Goal: Transaction & Acquisition: Purchase product/service

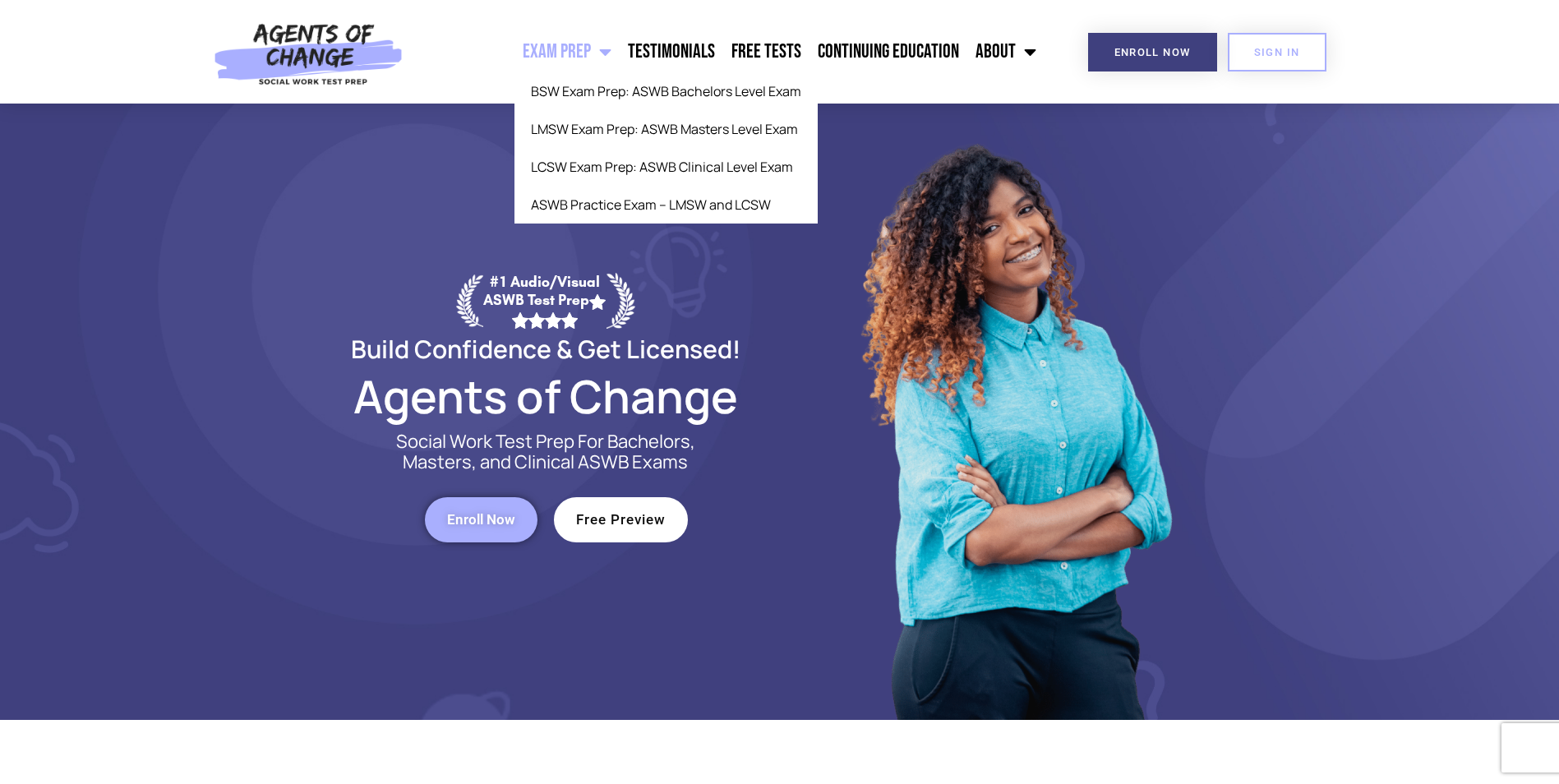
click at [537, 44] on link "Exam Prep" at bounding box center [567, 52] width 105 height 41
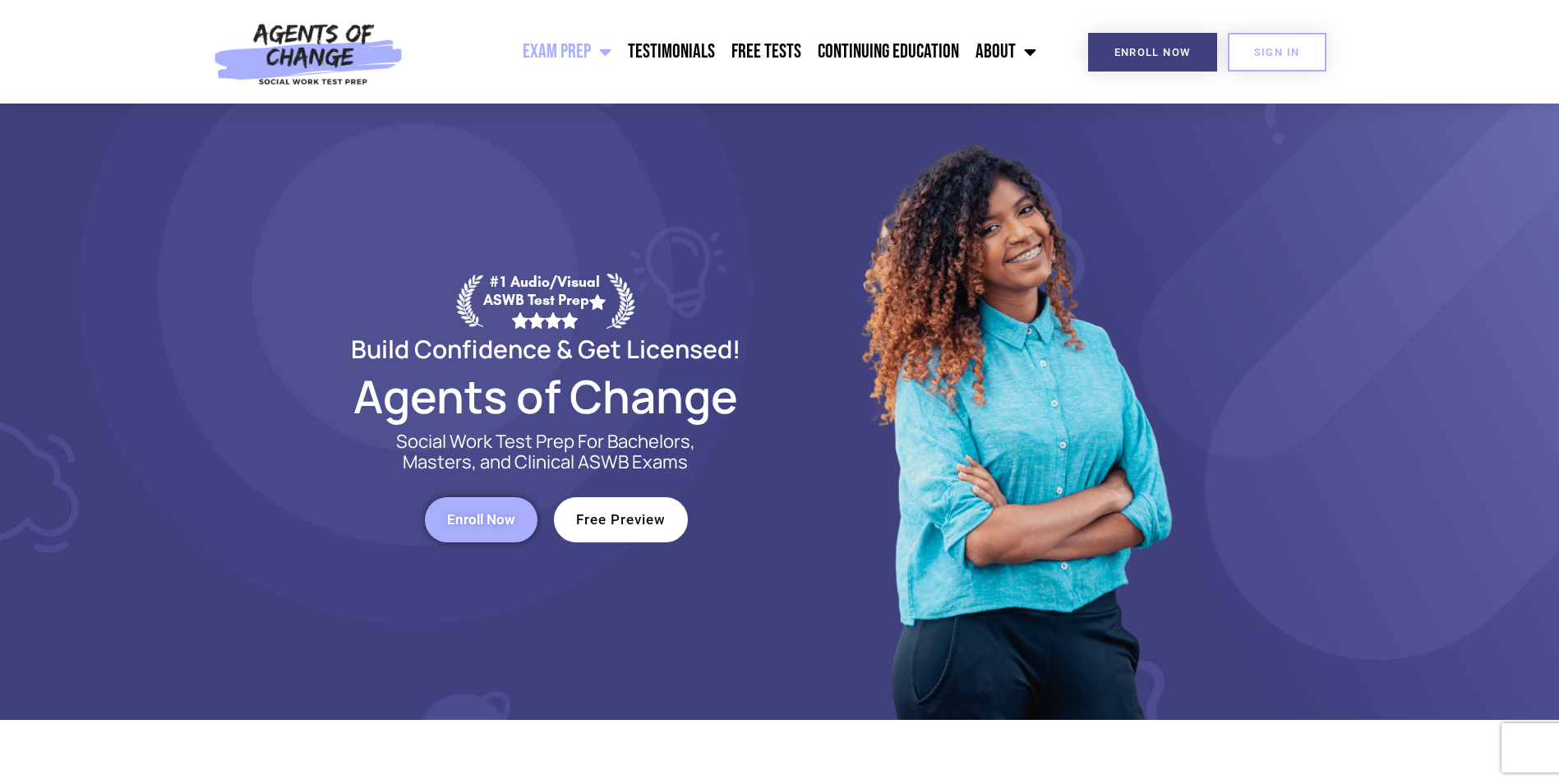
click at [548, 44] on link "Exam Prep" at bounding box center [567, 52] width 105 height 41
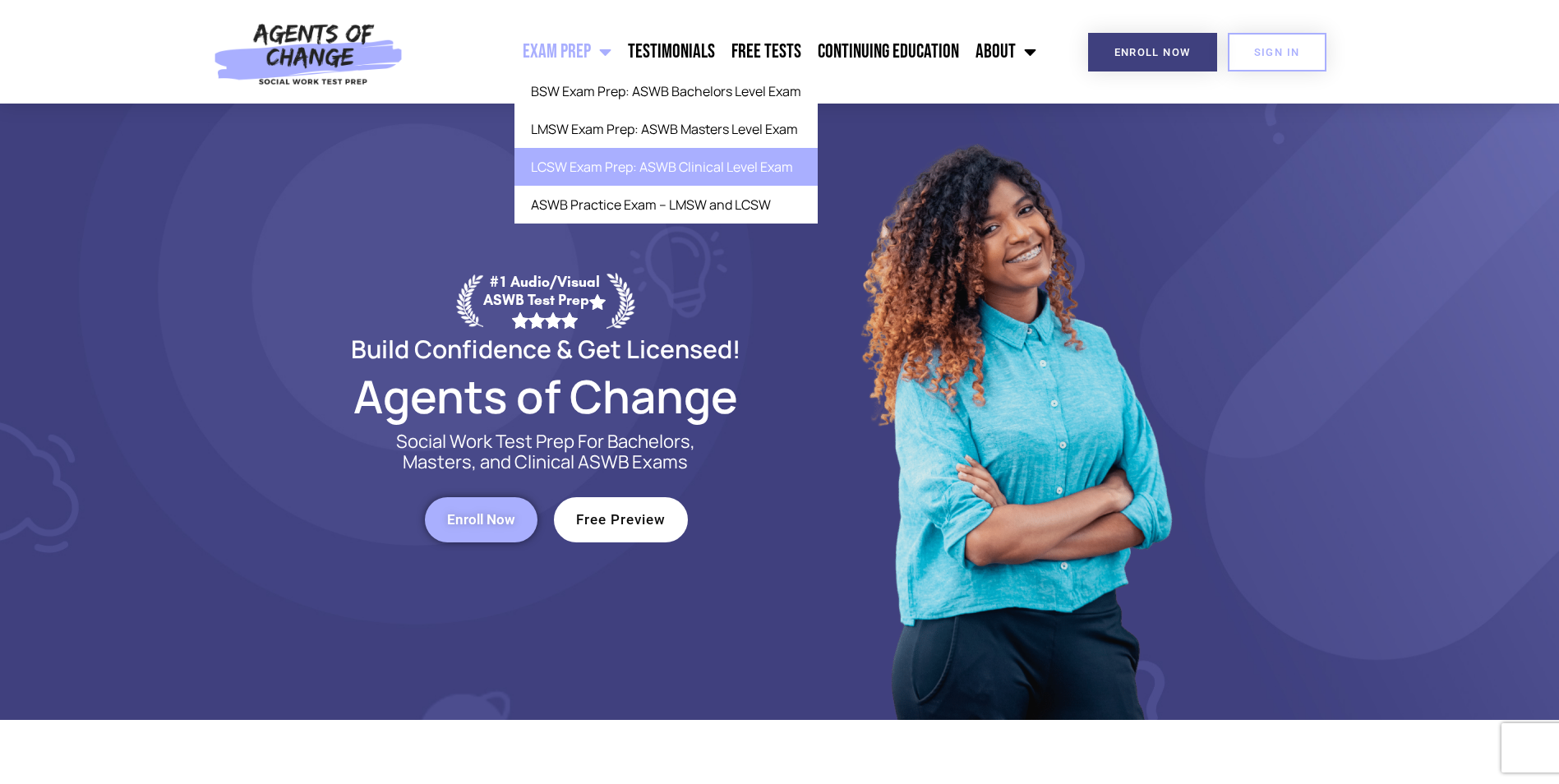
click at [602, 168] on link "LCSW Exam Prep: ASWB Clinical Level Exam" at bounding box center [666, 167] width 303 height 38
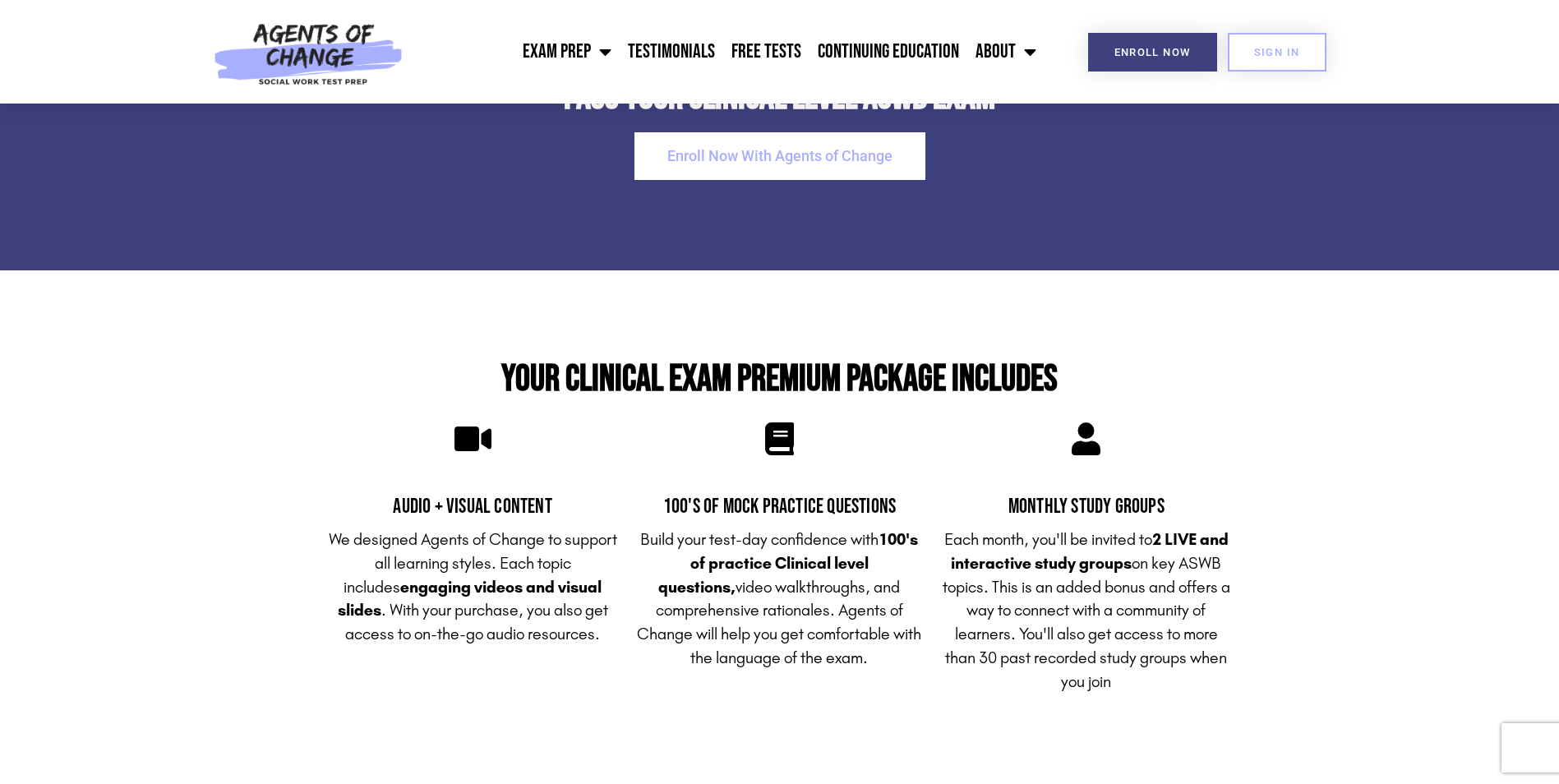
scroll to position [4113, 0]
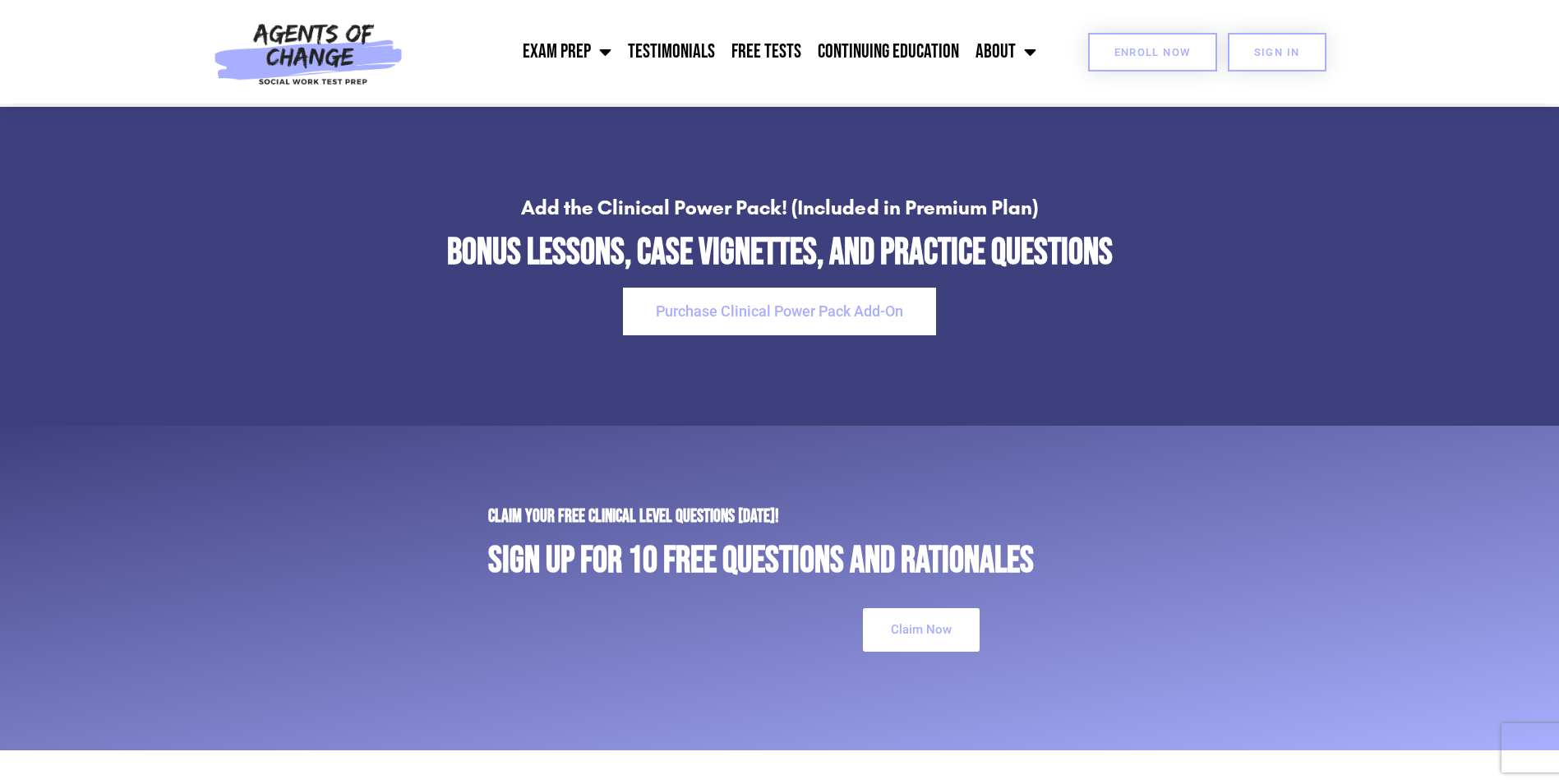
click at [1104, 61] on link "Enroll Now" at bounding box center [1152, 52] width 129 height 39
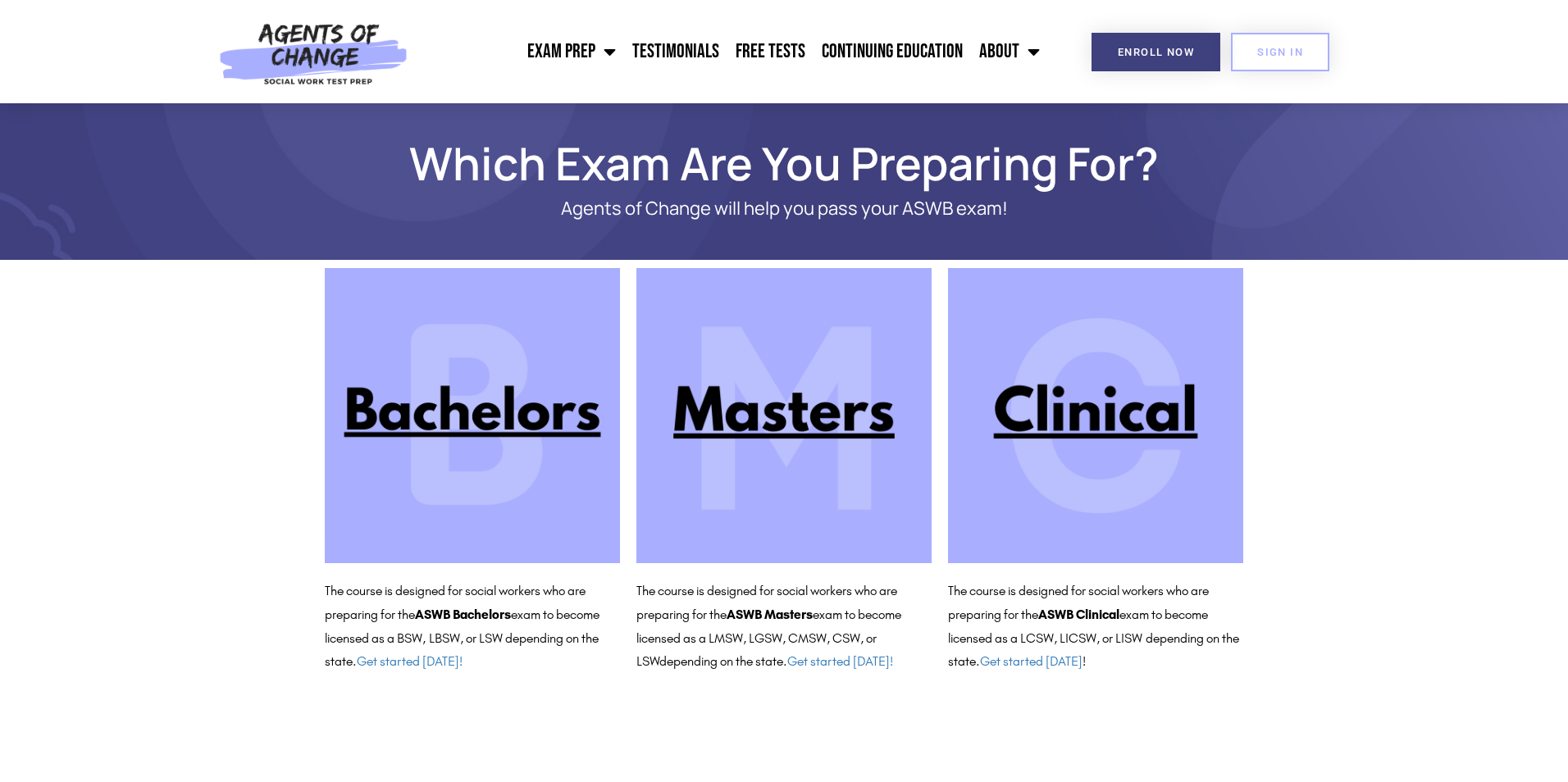
click at [1144, 425] on img at bounding box center [1095, 415] width 295 height 295
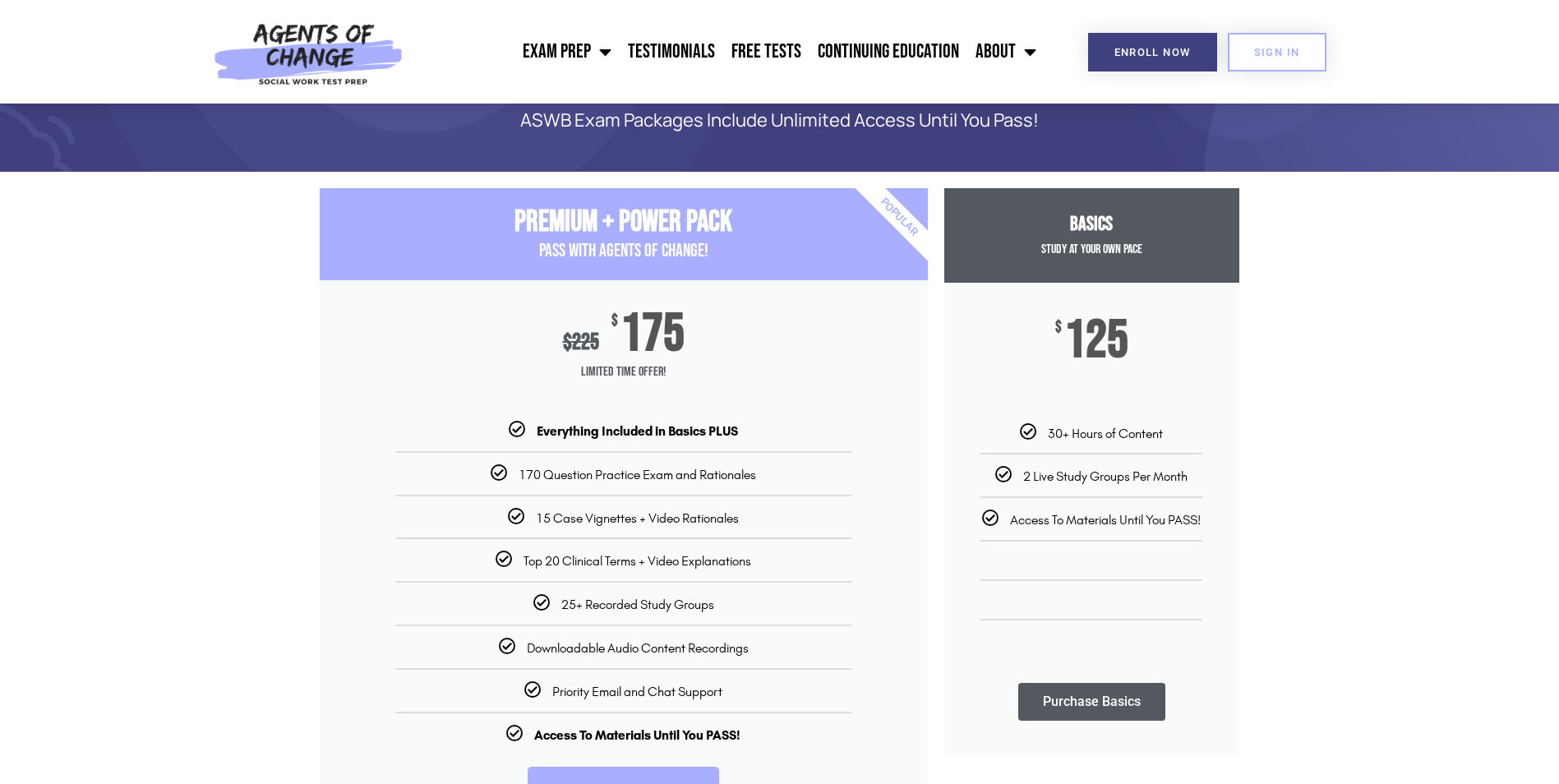
scroll to position [68, 0]
